Goal: Information Seeking & Learning: Learn about a topic

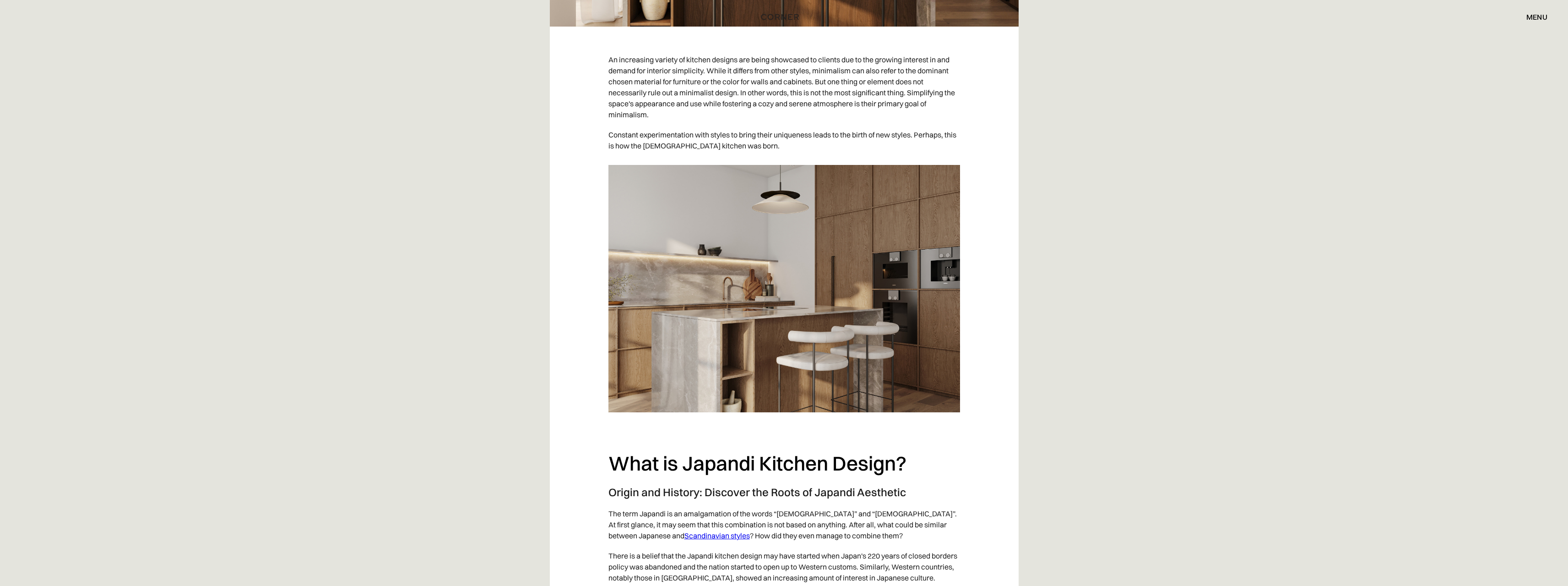
scroll to position [641, 0]
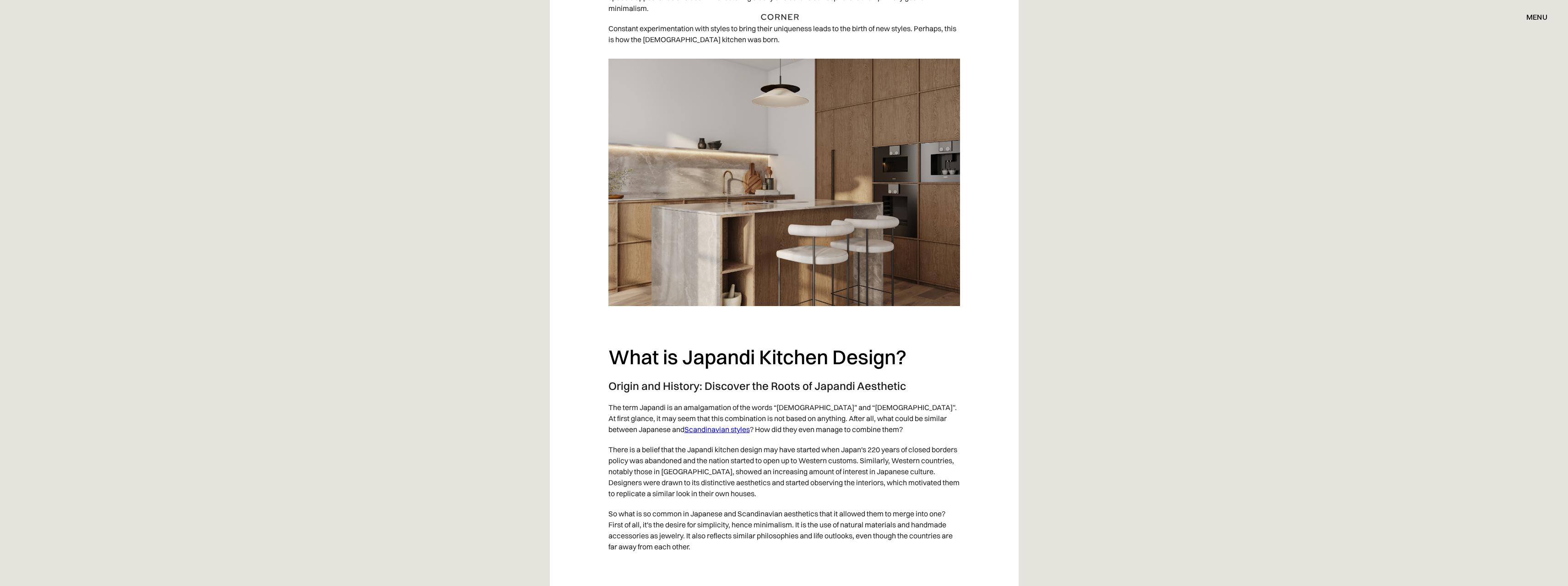
click at [693, 457] on p "There is a belief that the Japandi kitchen design may have started when Japan's…" at bounding box center [784, 471] width 352 height 65
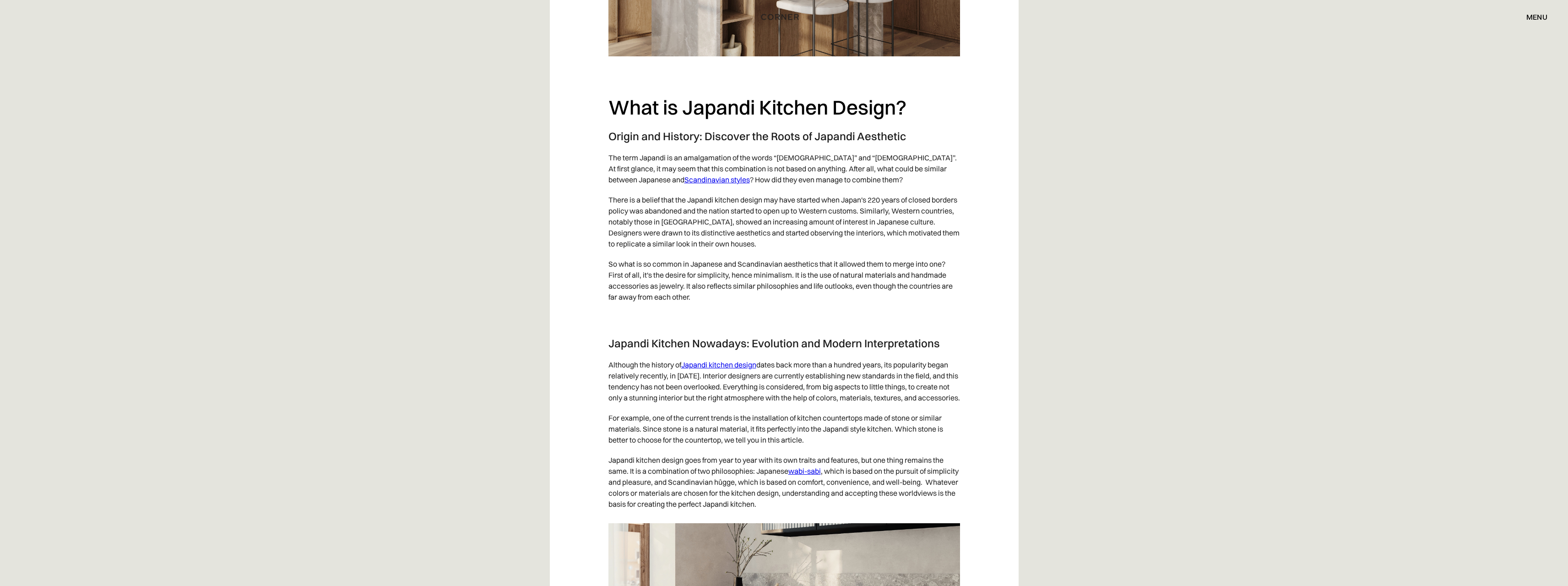
scroll to position [916, 0]
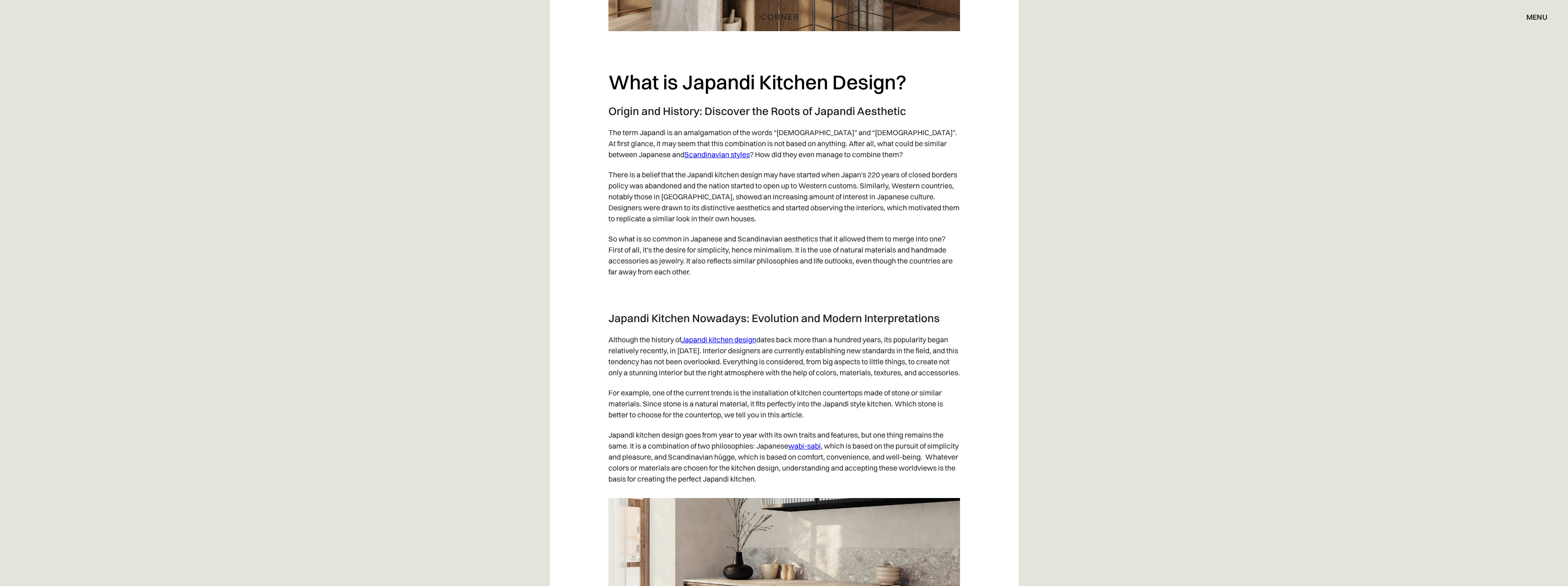
click at [791, 402] on p "For example, one of the current trends is the installation of kitchen counterto…" at bounding box center [784, 403] width 352 height 42
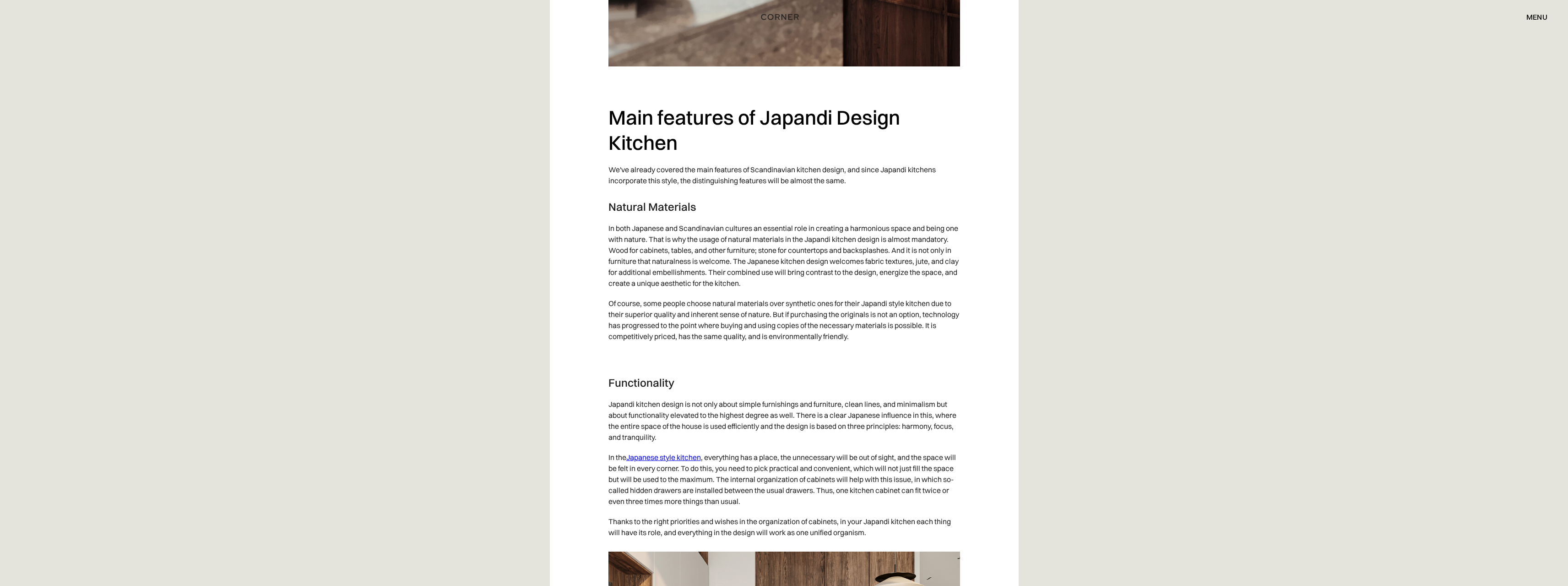
scroll to position [1604, 0]
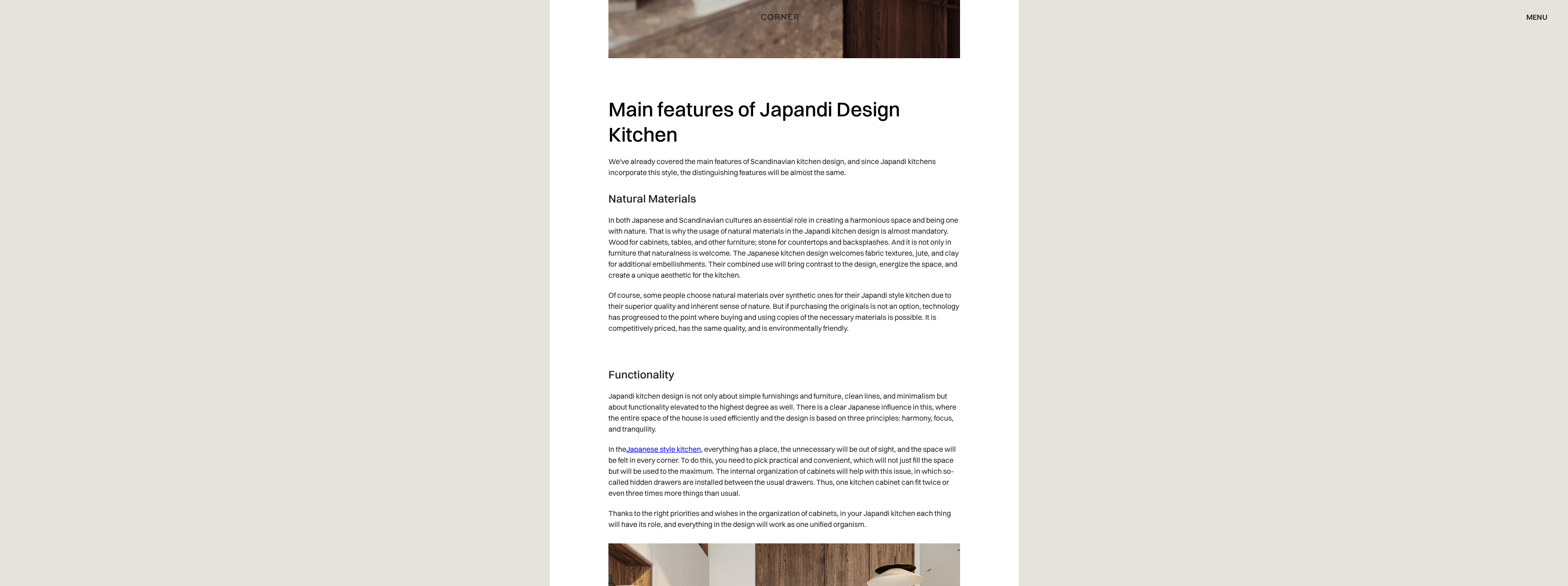
click at [682, 406] on p "Japandi kitchen design is not only about simple furnishings and furniture, clea…" at bounding box center [784, 412] width 352 height 53
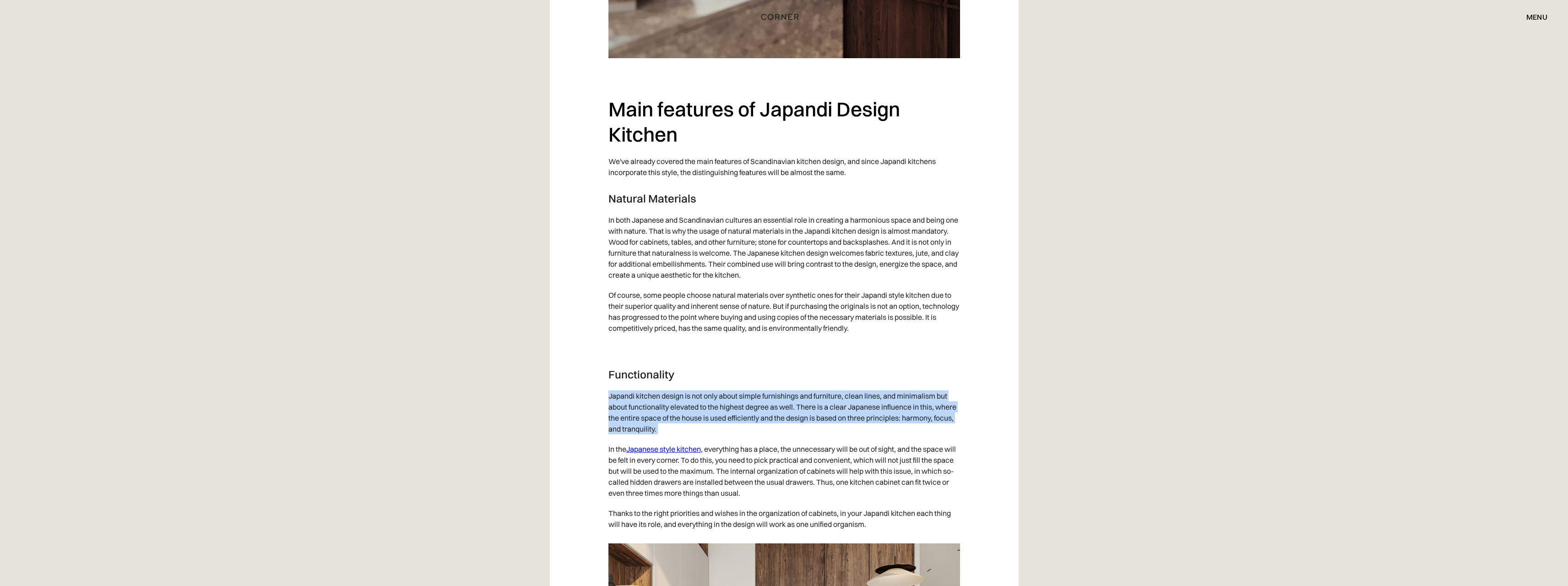
click at [681, 406] on p "Japandi kitchen design is not only about simple furnishings and furniture, clea…" at bounding box center [784, 412] width 352 height 53
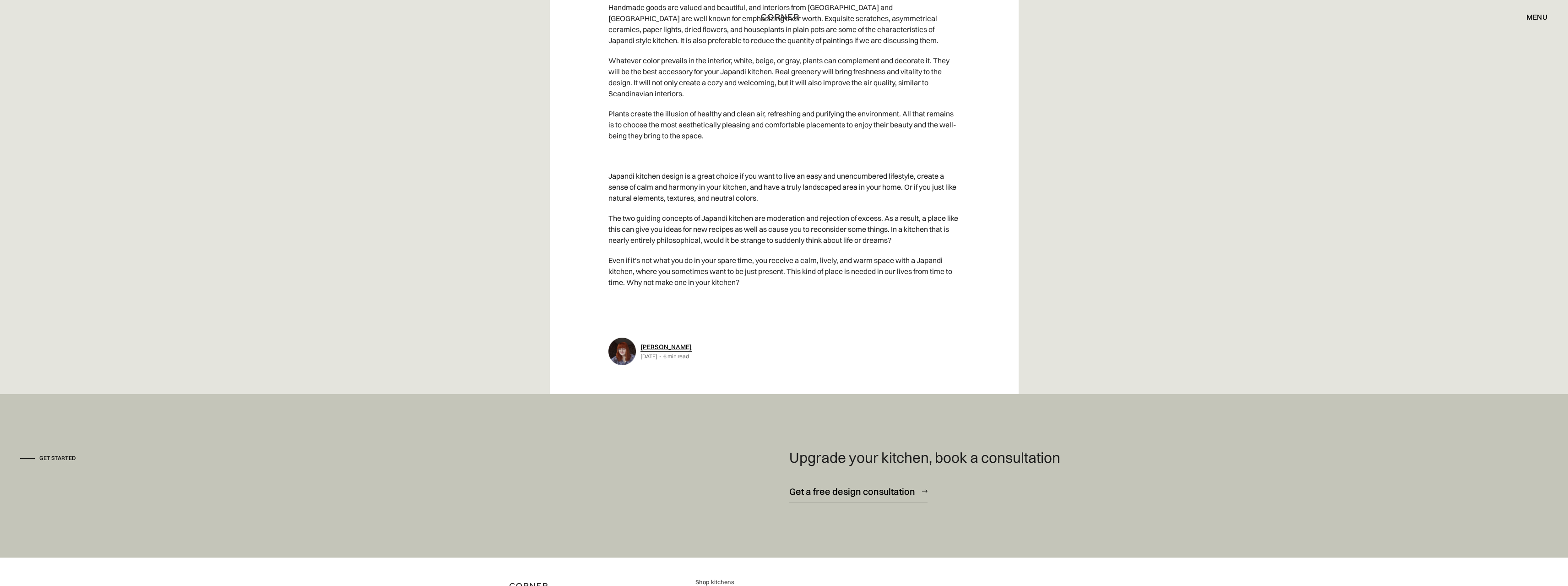
scroll to position [4444, 0]
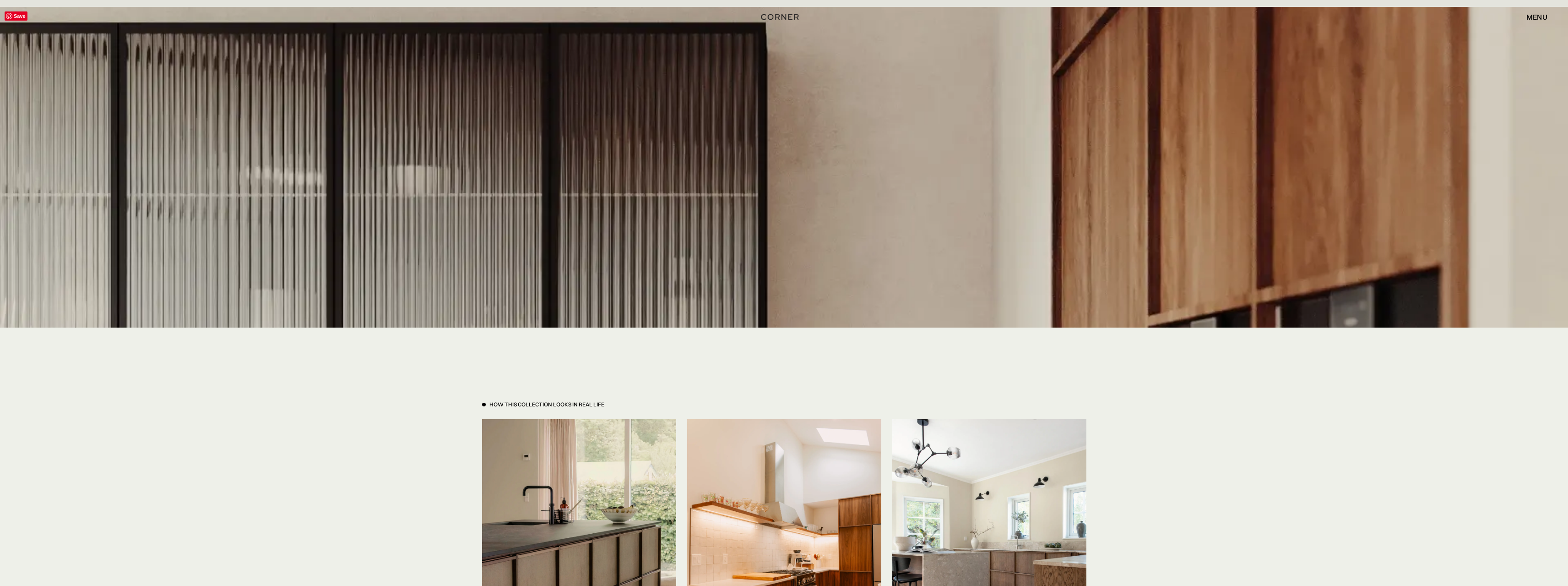
scroll to position [1878, 0]
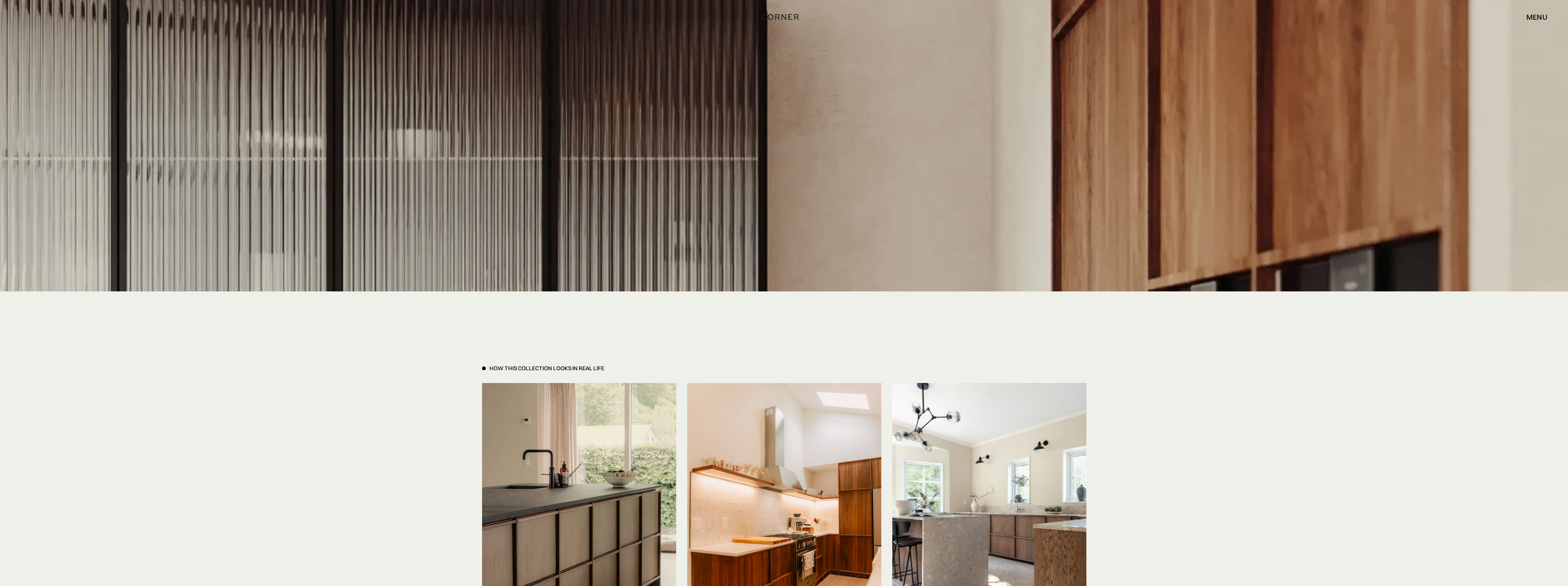
click at [1532, 16] on div "menu" at bounding box center [1536, 17] width 22 height 7
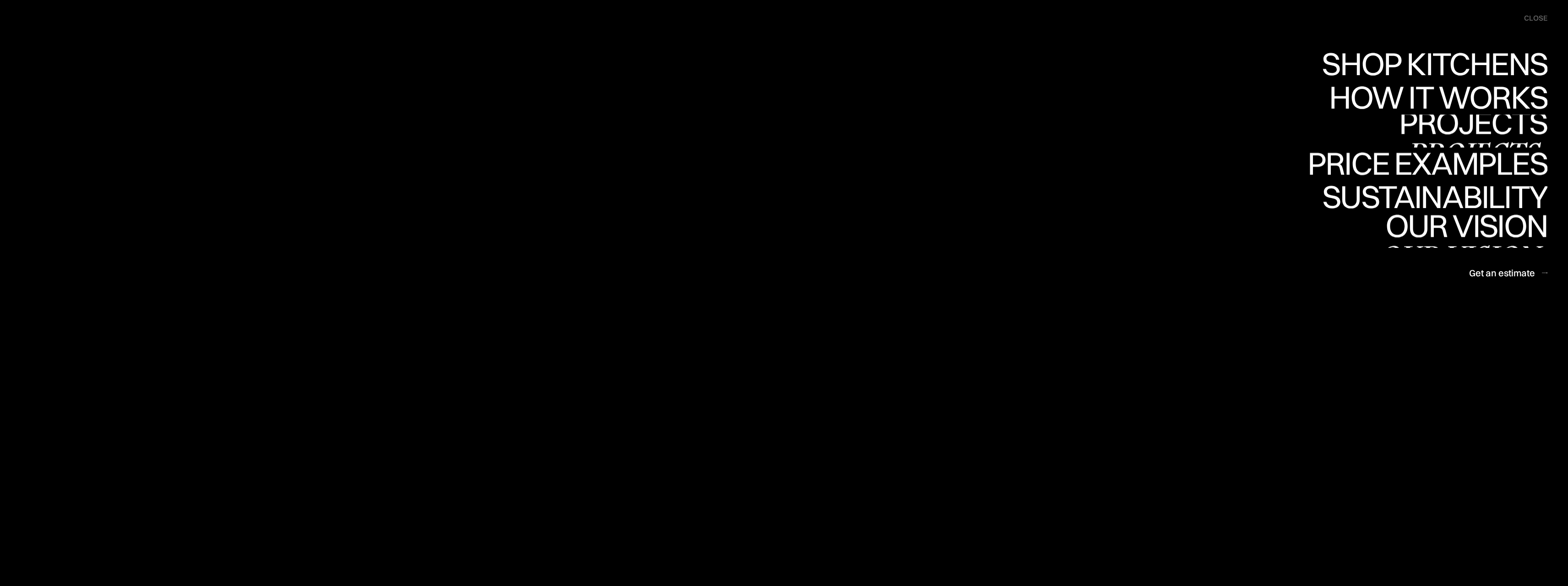
click at [1471, 139] on div "Projects" at bounding box center [1473, 154] width 149 height 32
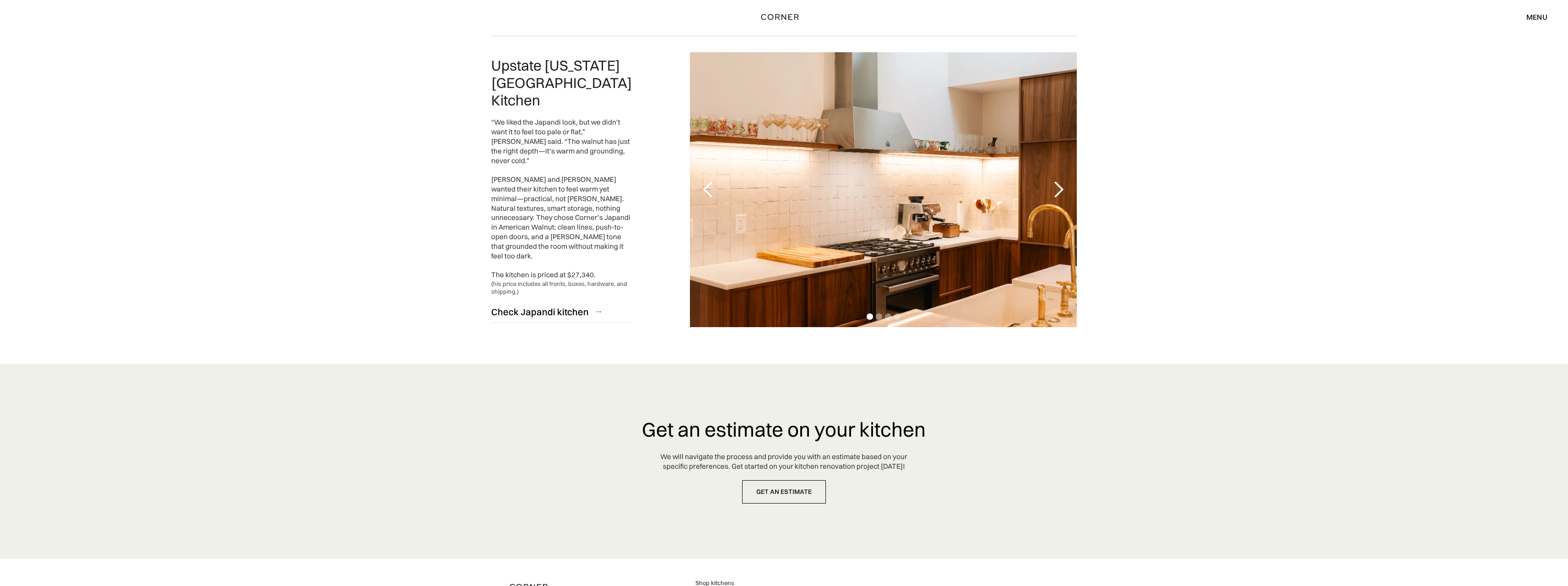
scroll to position [2153, 0]
